Goal: Task Accomplishment & Management: Manage account settings

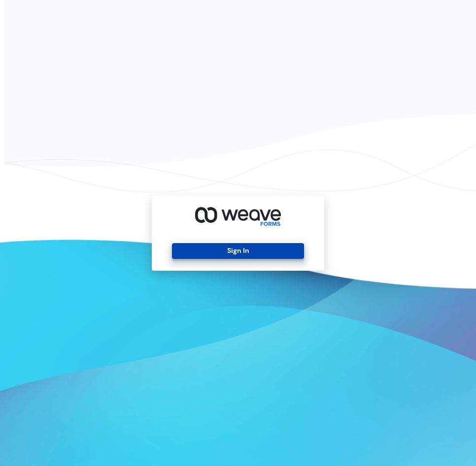
click at [230, 249] on button "Sign In" at bounding box center [238, 251] width 132 height 16
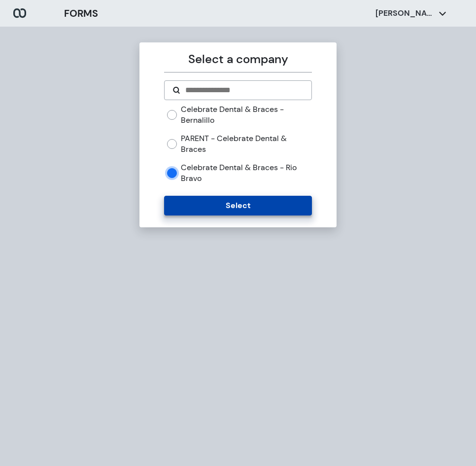
click at [187, 199] on button "Select" at bounding box center [237, 206] width 147 height 20
